Goal: Task Accomplishment & Management: Manage account settings

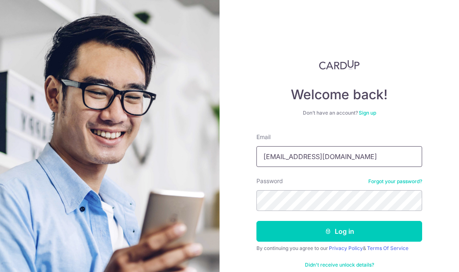
click at [359, 153] on input "[EMAIL_ADDRESS][DOMAIN_NAME]" at bounding box center [340, 156] width 166 height 21
type input "[EMAIL_ADDRESS][DOMAIN_NAME]"
click at [338, 232] on button "Log in" at bounding box center [340, 231] width 166 height 21
